Goal: Transaction & Acquisition: Book appointment/travel/reservation

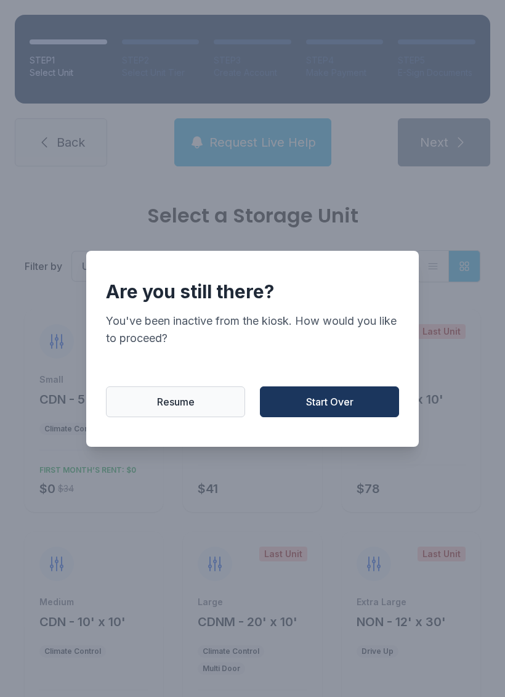
click at [311, 417] on button "Start Over" at bounding box center [329, 401] width 139 height 31
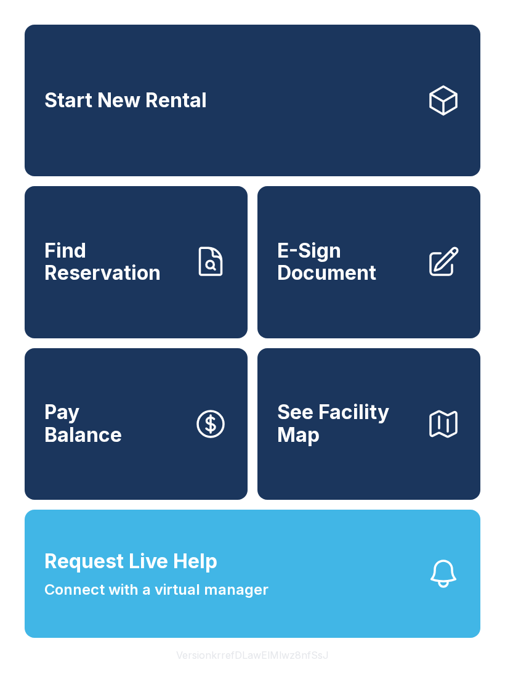
click at [207, 162] on link "Start New Rental" at bounding box center [253, 101] width 456 height 152
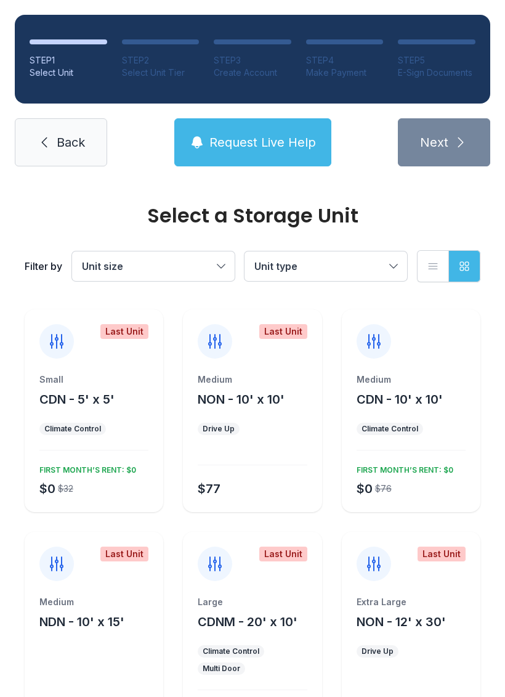
click at [119, 578] on div "Last Unit" at bounding box center [94, 556] width 139 height 49
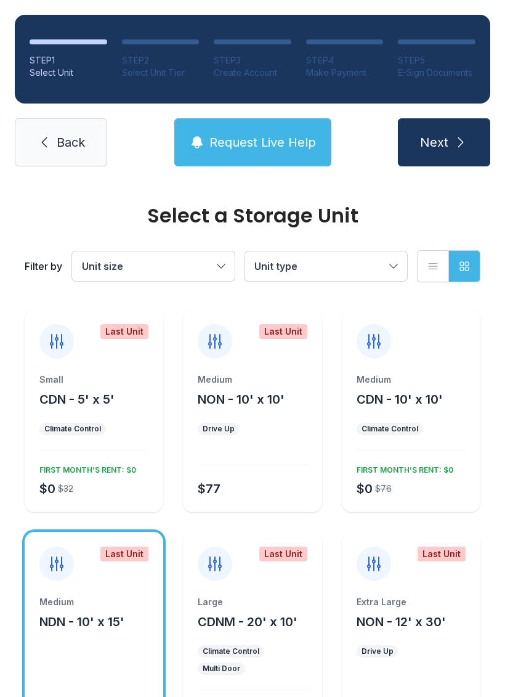
click at [444, 147] on span "Next" at bounding box center [434, 142] width 28 height 17
click at [456, 175] on div "STEP 1 Select Unit STEP 2 Select Unit Tier STEP 3 Create Account STEP 4 Make Pa…" at bounding box center [252, 90] width 505 height 181
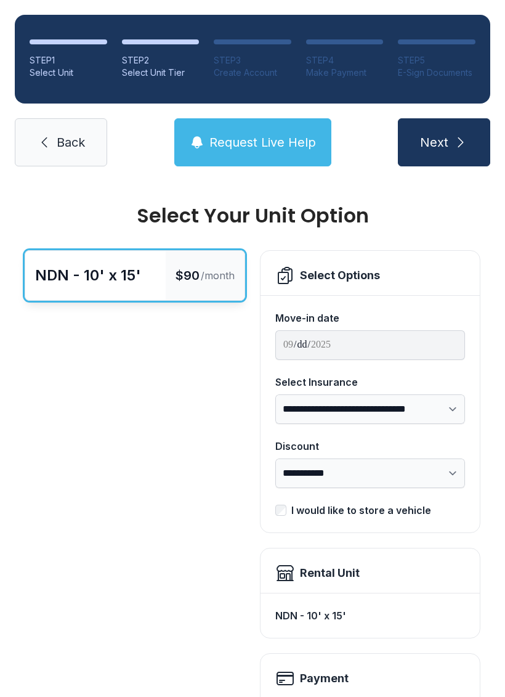
click at [80, 152] on link "Back" at bounding box center [61, 142] width 92 height 48
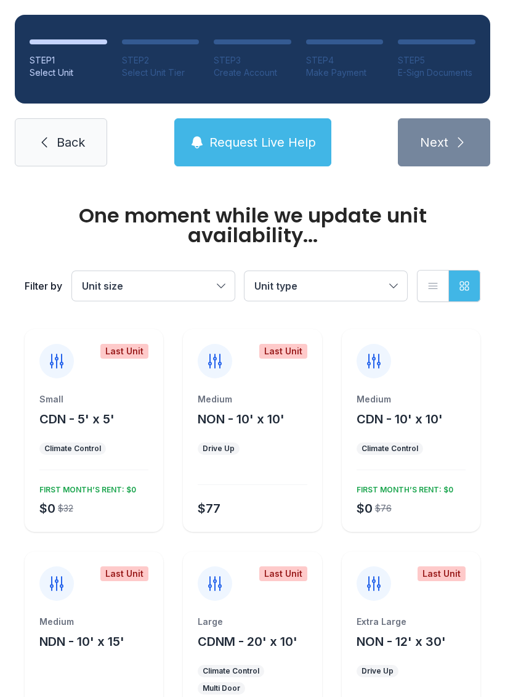
click at [281, 621] on div "Large" at bounding box center [252, 622] width 109 height 12
click at [280, 561] on div "Last Unit" at bounding box center [252, 576] width 139 height 49
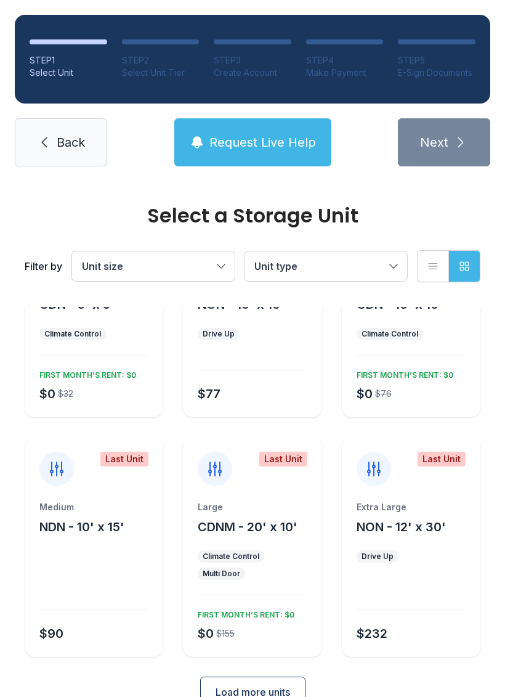
scroll to position [116, 0]
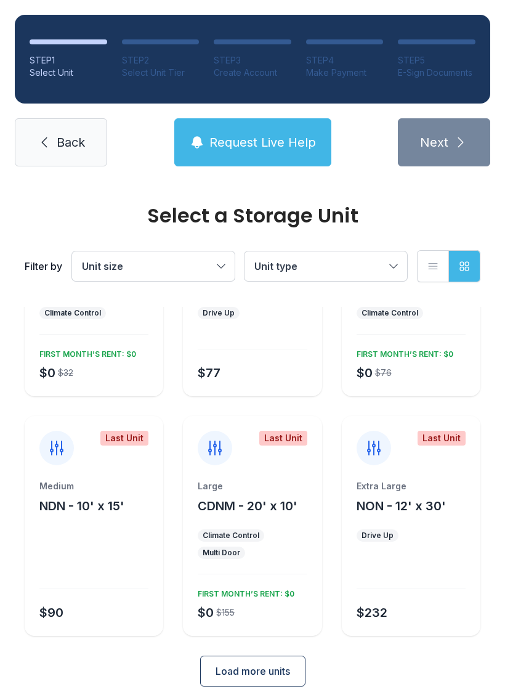
click at [290, 433] on div "Last Unit" at bounding box center [283, 438] width 48 height 15
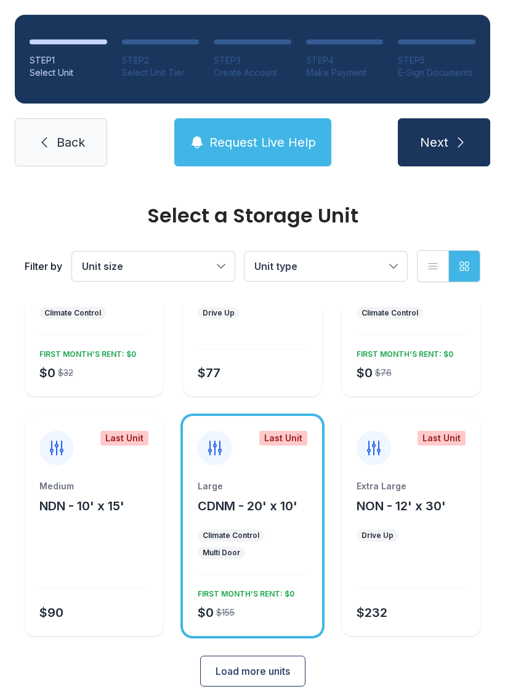
click at [459, 142] on icon "submit" at bounding box center [461, 142] width 15 height 15
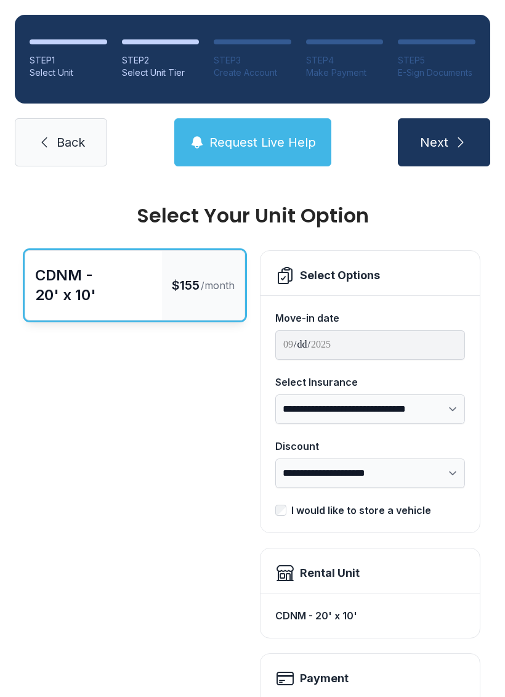
click at [54, 145] on link "Back" at bounding box center [61, 142] width 92 height 48
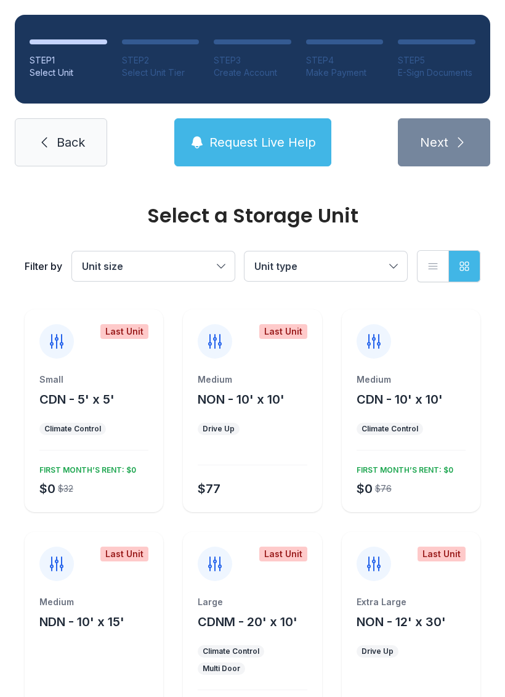
click at [123, 560] on div "Last Unit" at bounding box center [124, 554] width 48 height 15
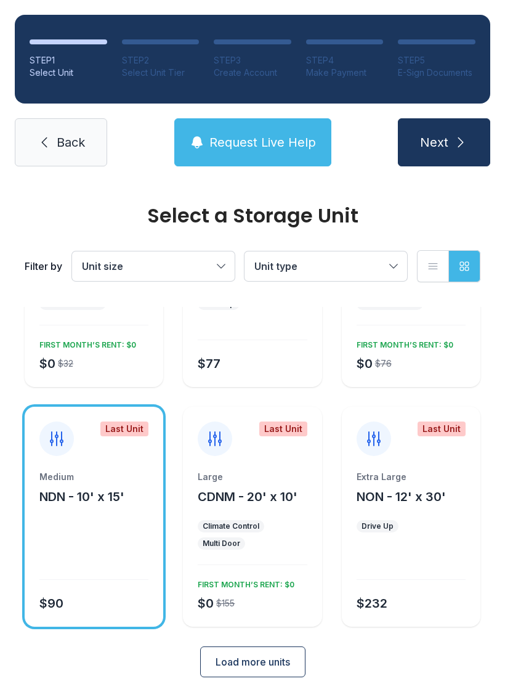
scroll to position [124, 0]
click at [223, 269] on button "Unit size" at bounding box center [153, 266] width 163 height 30
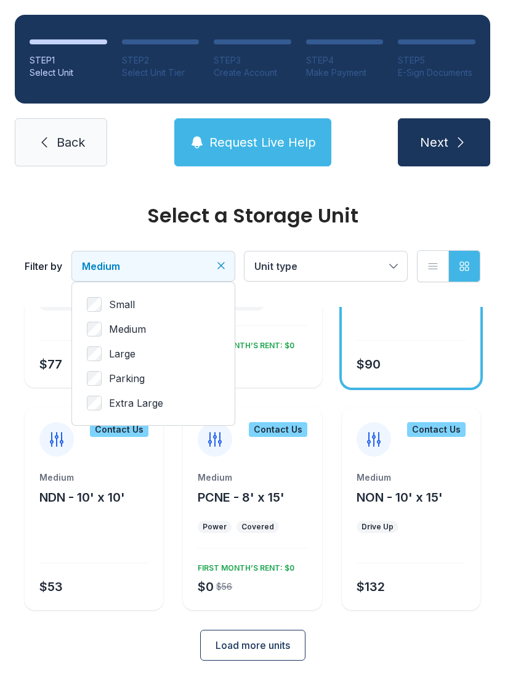
scroll to position [107, 0]
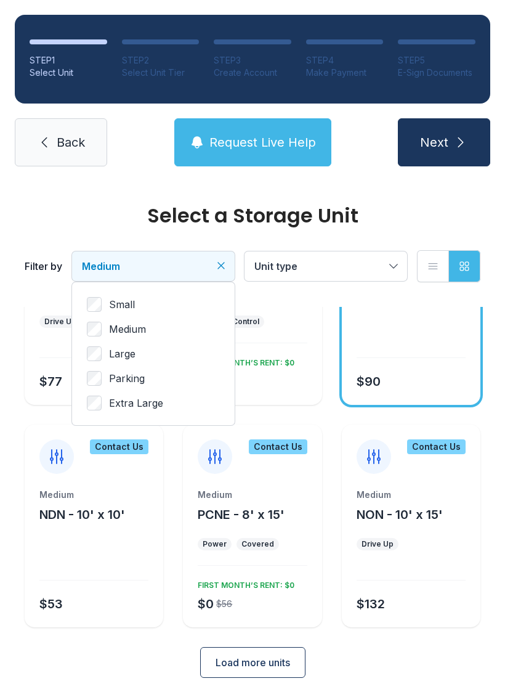
click at [391, 271] on button "Unit type" at bounding box center [326, 266] width 163 height 30
click at [214, 276] on button "Medium" at bounding box center [153, 266] width 163 height 30
click at [225, 269] on icon "Clear filters" at bounding box center [221, 265] width 12 height 12
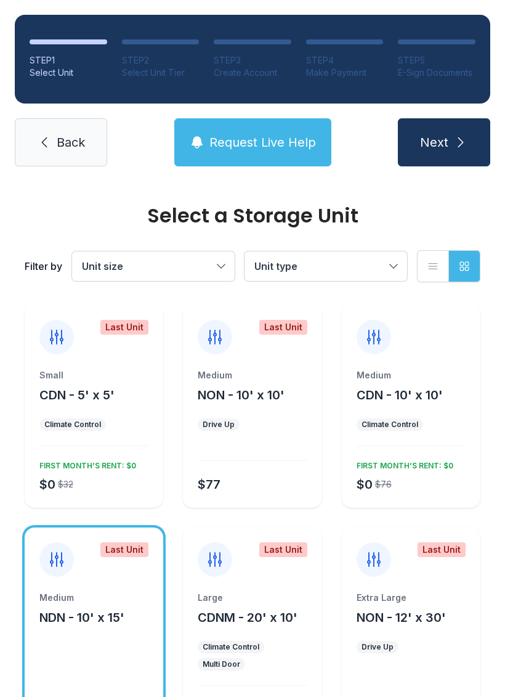
scroll to position [1, 0]
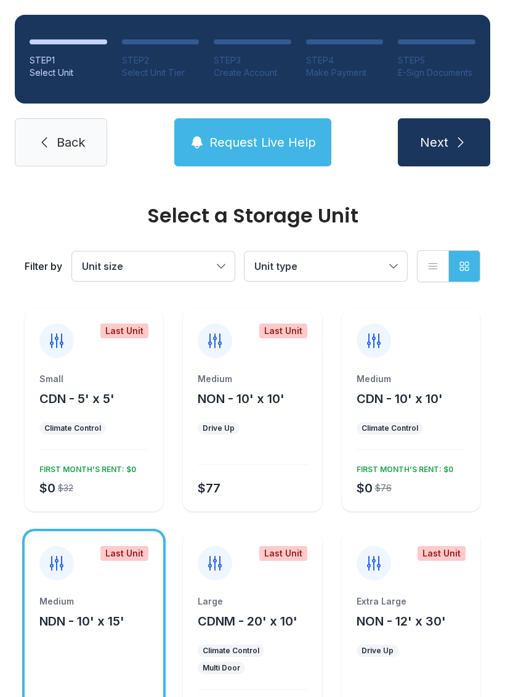
click at [126, 555] on div "Last Unit" at bounding box center [124, 553] width 48 height 15
click at [477, 132] on button "Next" at bounding box center [444, 142] width 92 height 48
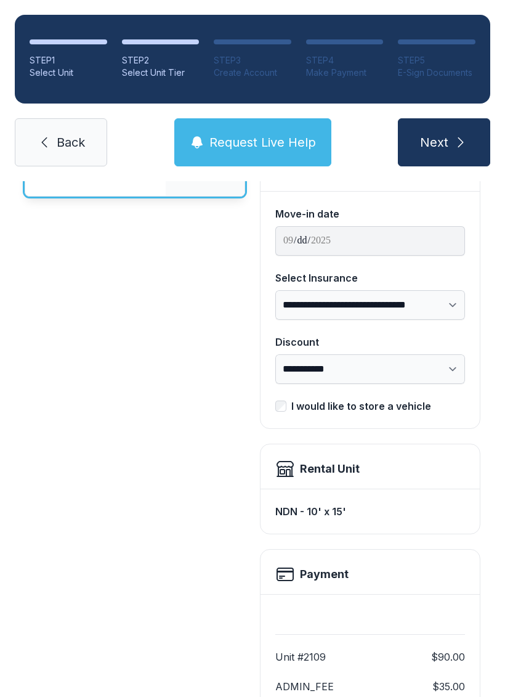
scroll to position [105, 0]
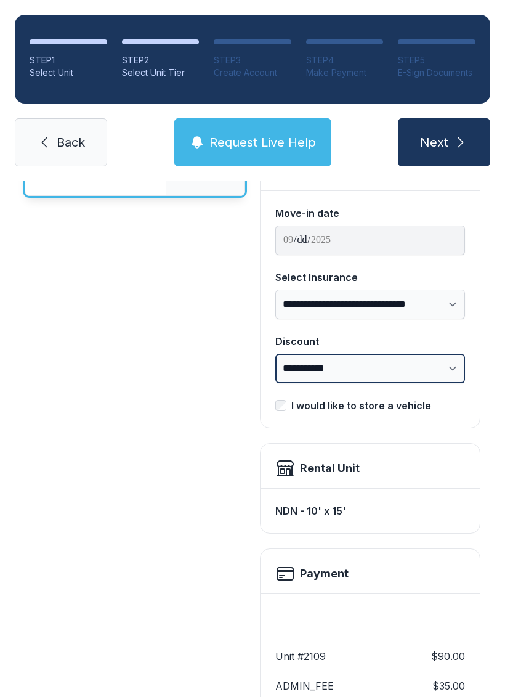
click at [452, 366] on select "**********" at bounding box center [370, 369] width 190 height 30
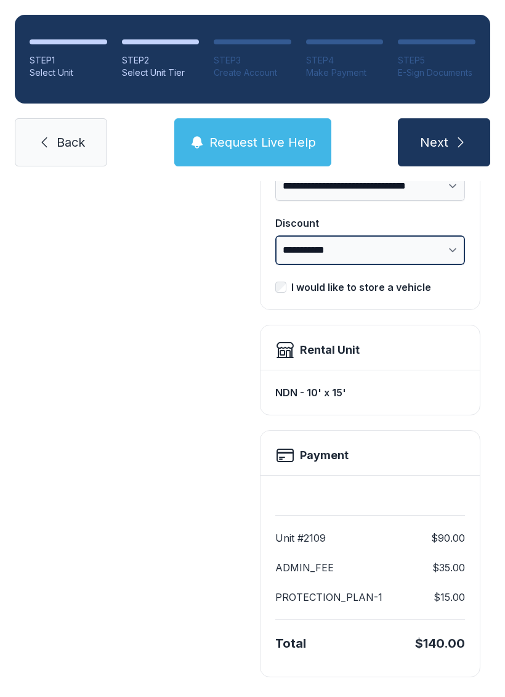
scroll to position [222, 0]
